Goal: Task Accomplishment & Management: Use online tool/utility

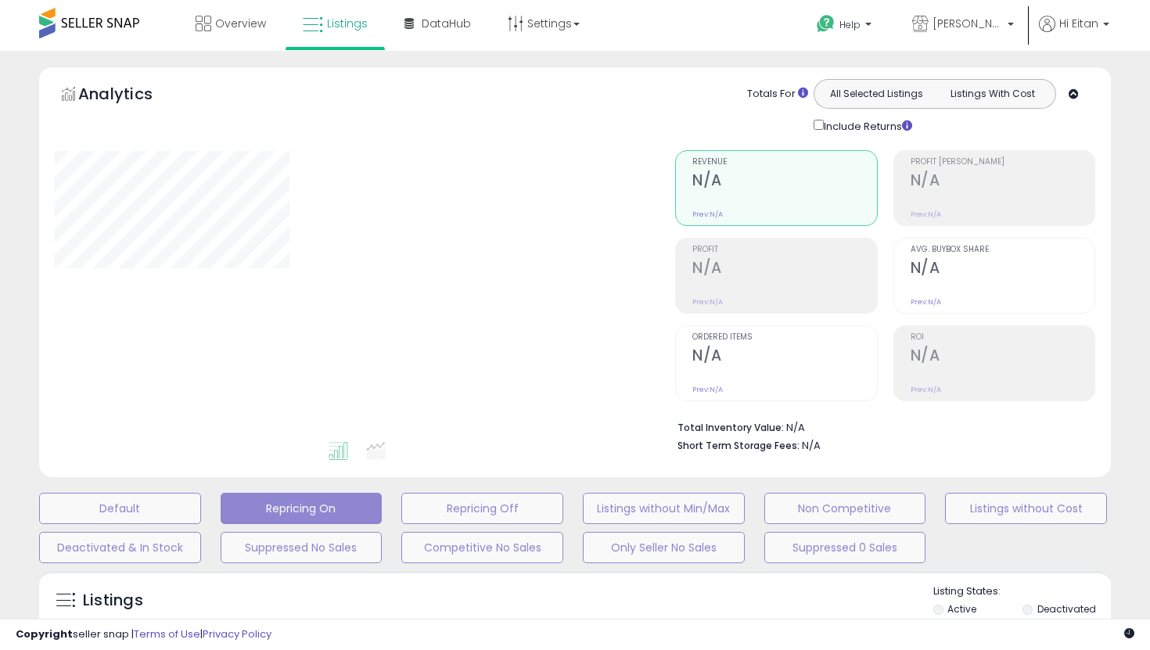
scroll to position [309, 0]
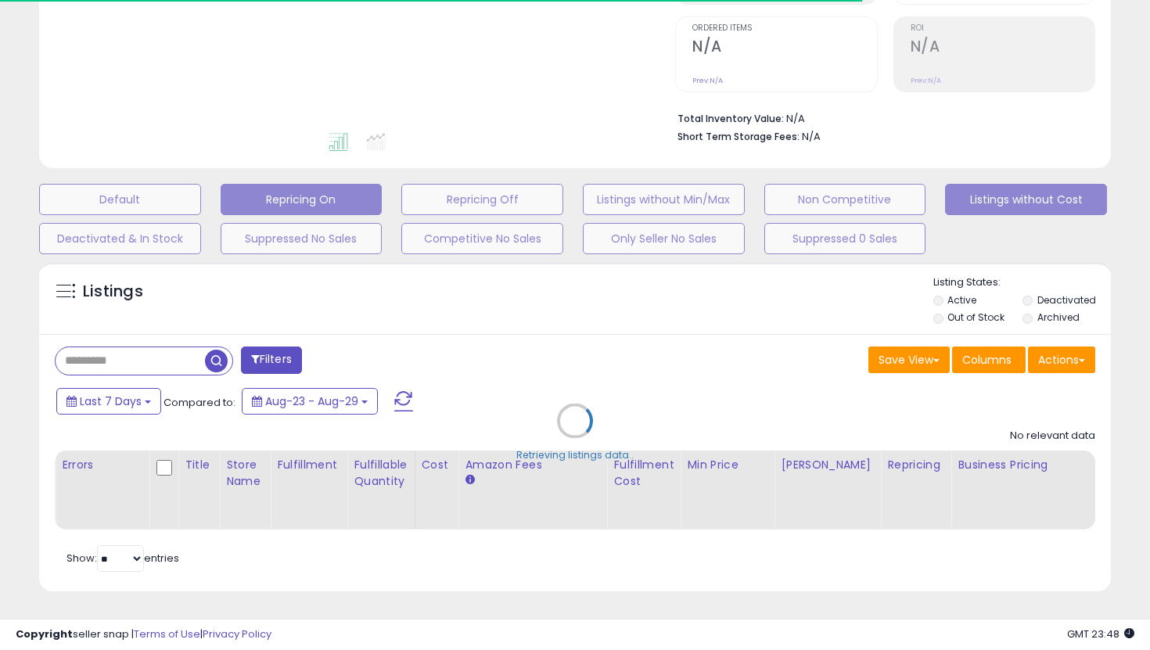
type input "**********"
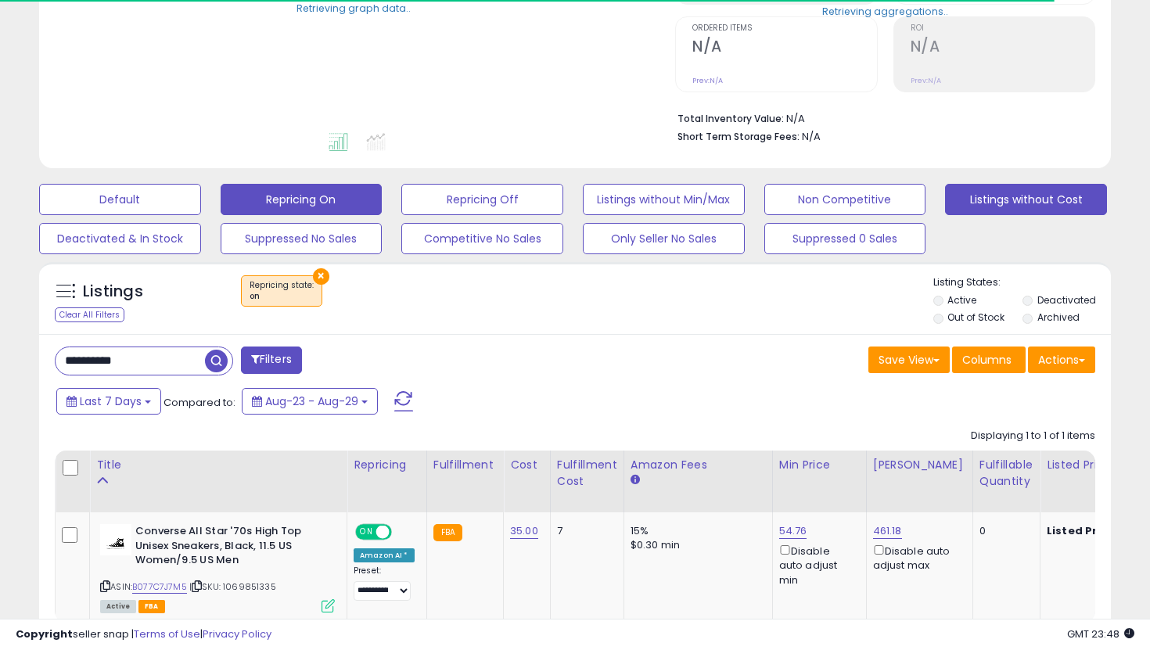
click at [962, 189] on button "Listings without Cost" at bounding box center [1026, 199] width 162 height 31
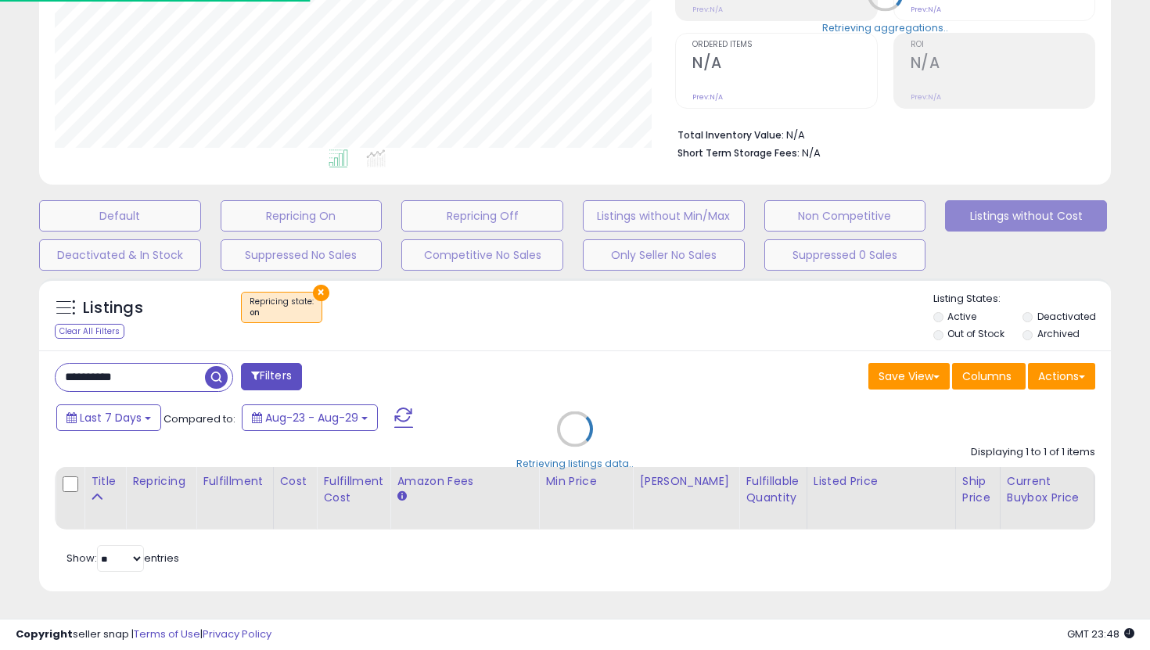
scroll to position [321, 620]
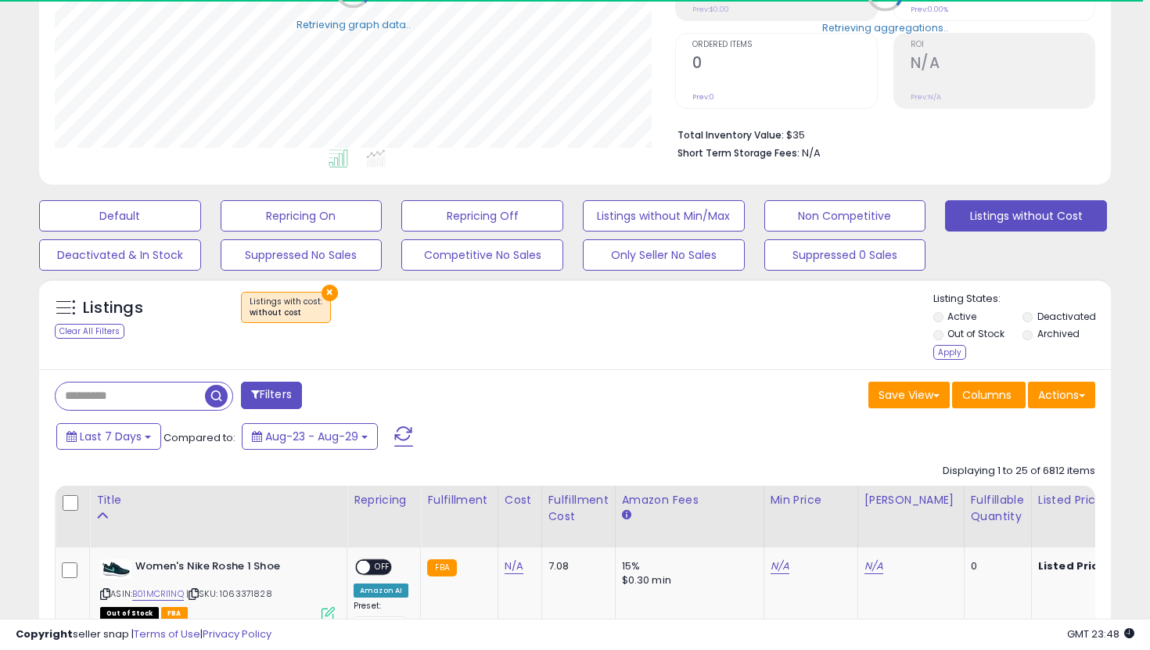
click at [944, 321] on li "Active" at bounding box center [976, 318] width 87 height 17
click at [944, 314] on li "Active" at bounding box center [976, 318] width 87 height 17
click at [947, 316] on label "Active" at bounding box center [961, 316] width 29 height 13
click at [945, 339] on li "Out of Stock" at bounding box center [976, 335] width 87 height 17
click at [944, 337] on li "Out of Stock" at bounding box center [976, 335] width 87 height 17
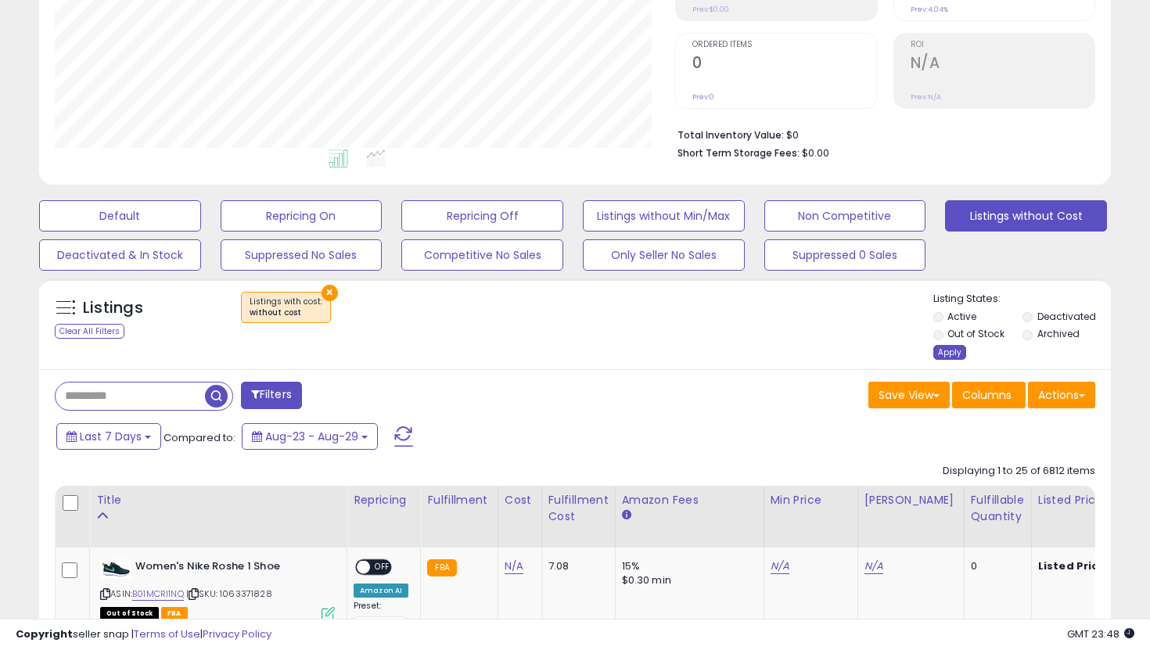
click at [945, 356] on div "Apply" at bounding box center [949, 352] width 33 height 15
